Goal: Book appointment/travel/reservation

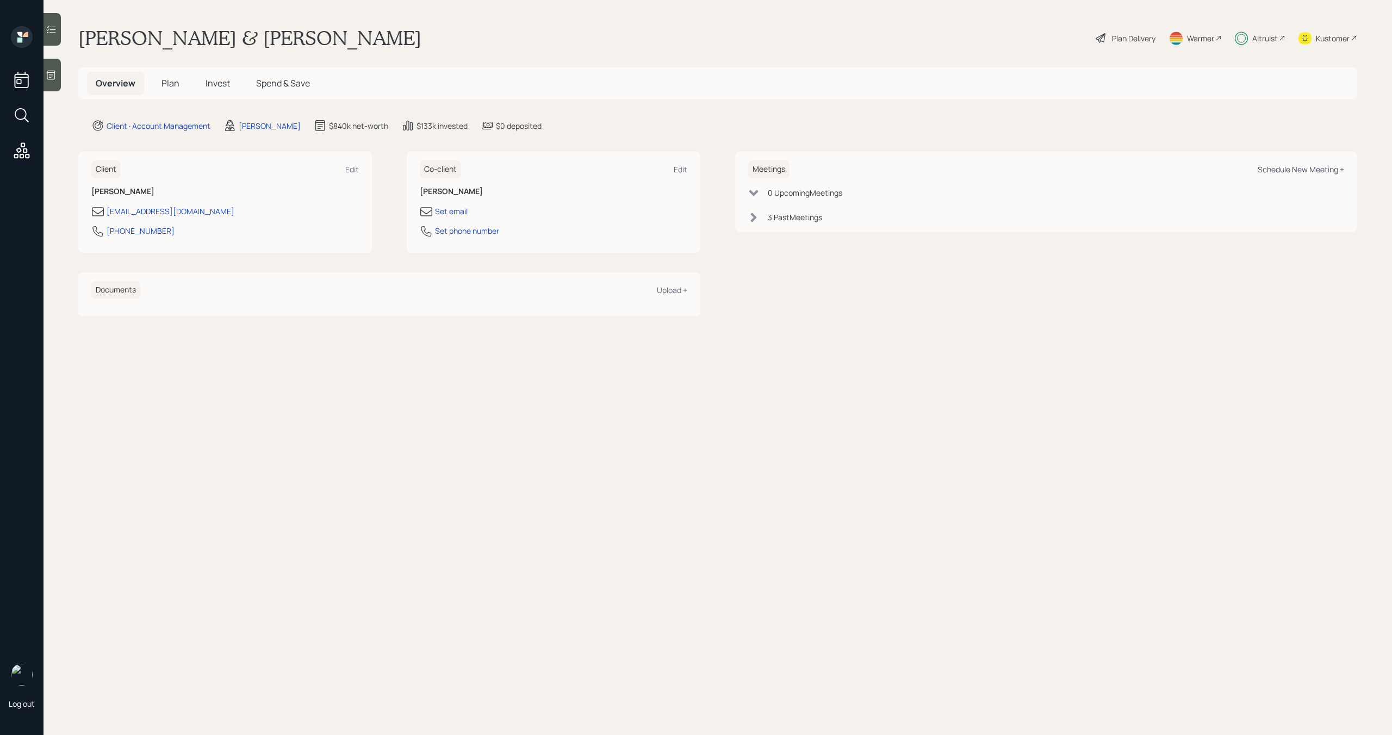
click at [1309, 172] on div "Schedule New Meeting +" at bounding box center [1301, 169] width 86 height 10
select select "bffa7908-1b2a-4c79-9bb6-f0ec9aed22d3"
